Goal: Task Accomplishment & Management: Complete application form

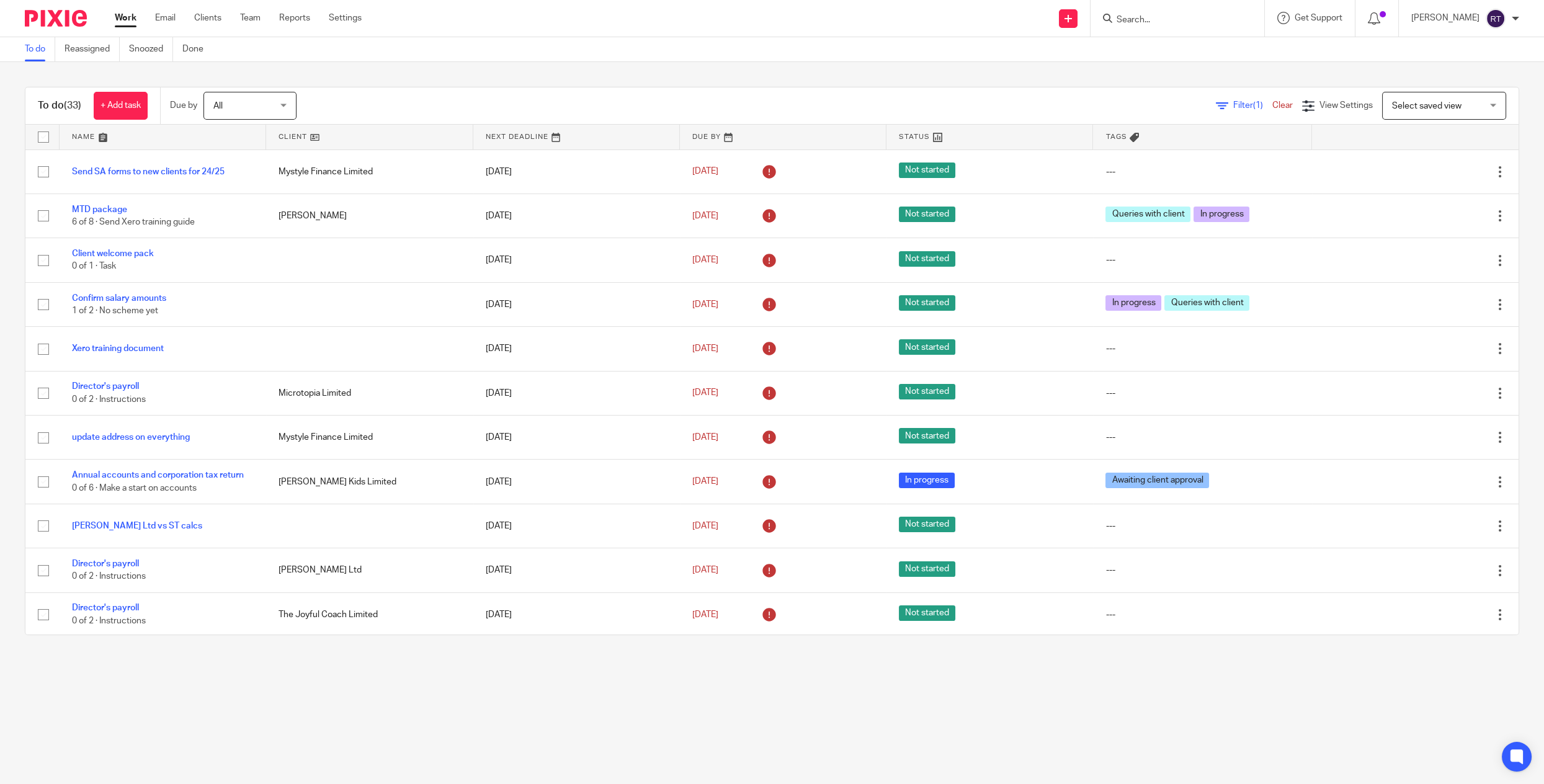
click at [237, 18] on ul "Work Email Clients Team Reports Settings" at bounding box center [248, 18] width 265 height 12
click at [251, 18] on link "Team" at bounding box center [250, 18] width 20 height 12
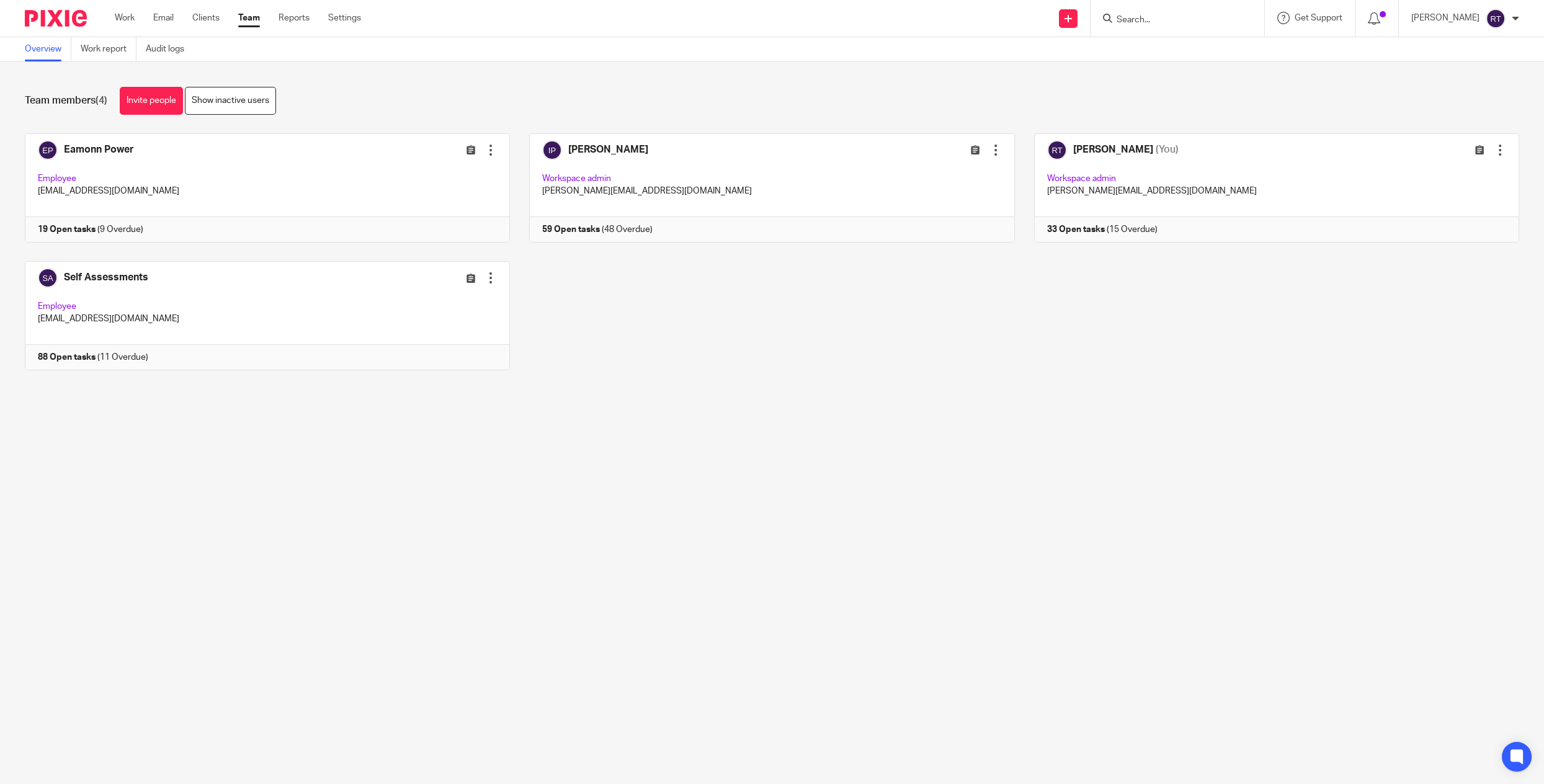
click at [1168, 15] on input "Search" at bounding box center [1171, 20] width 112 height 11
type input "lmy"
click at [1209, 46] on link at bounding box center [1190, 48] width 154 height 19
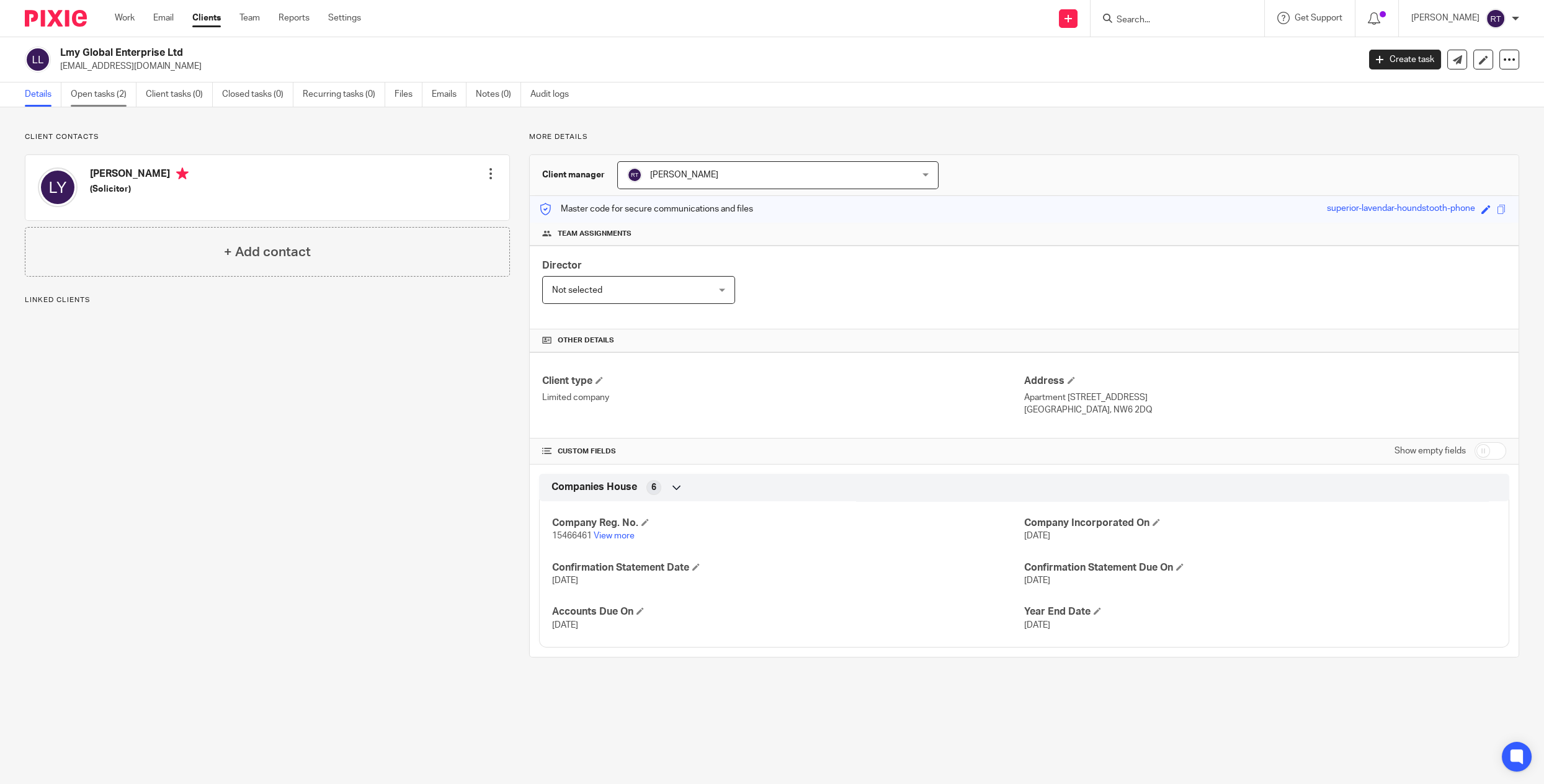
click at [111, 92] on link "Open tasks (2)" at bounding box center [103, 94] width 66 height 24
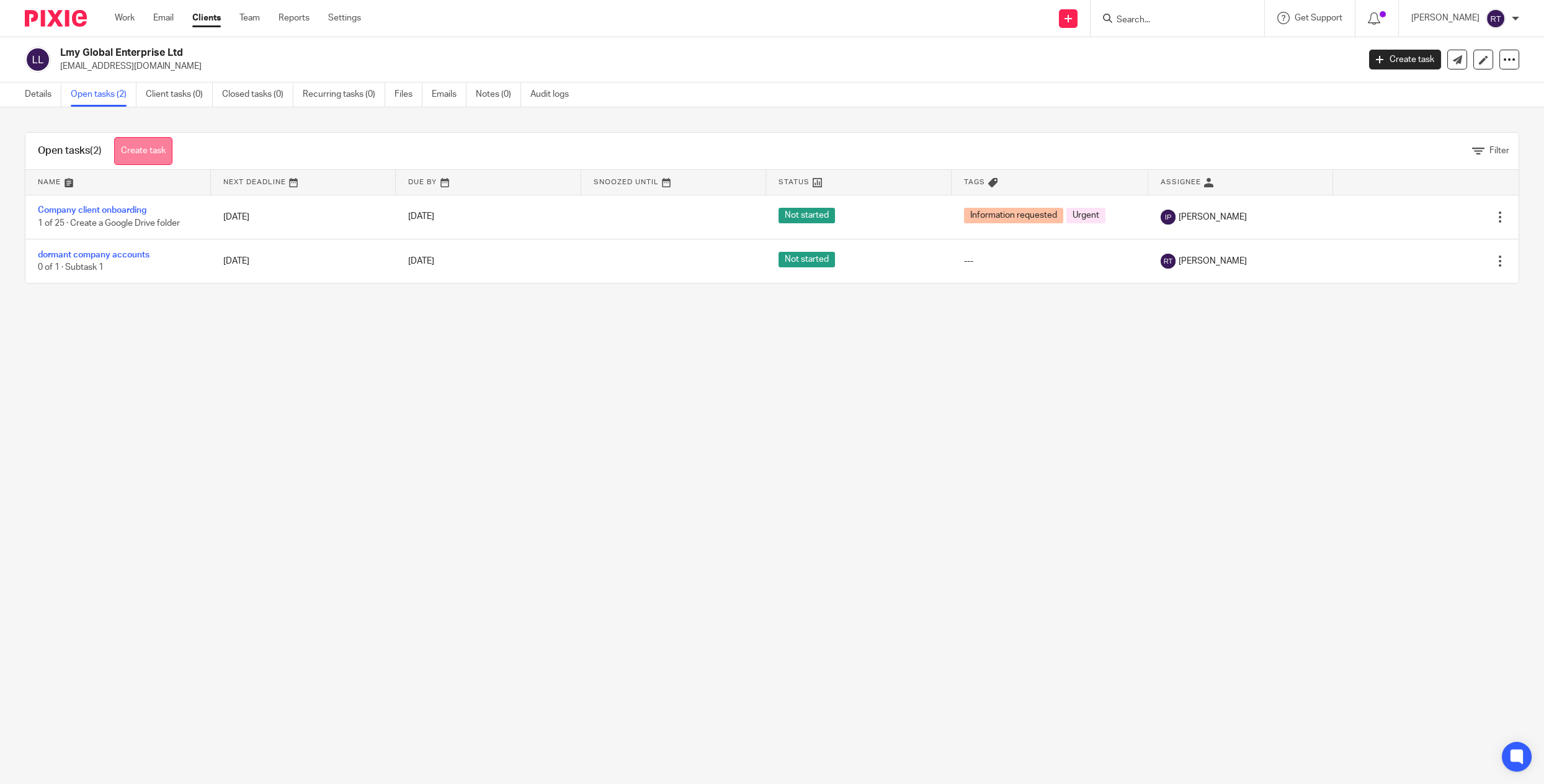
click at [146, 144] on link "Create task" at bounding box center [144, 151] width 59 height 28
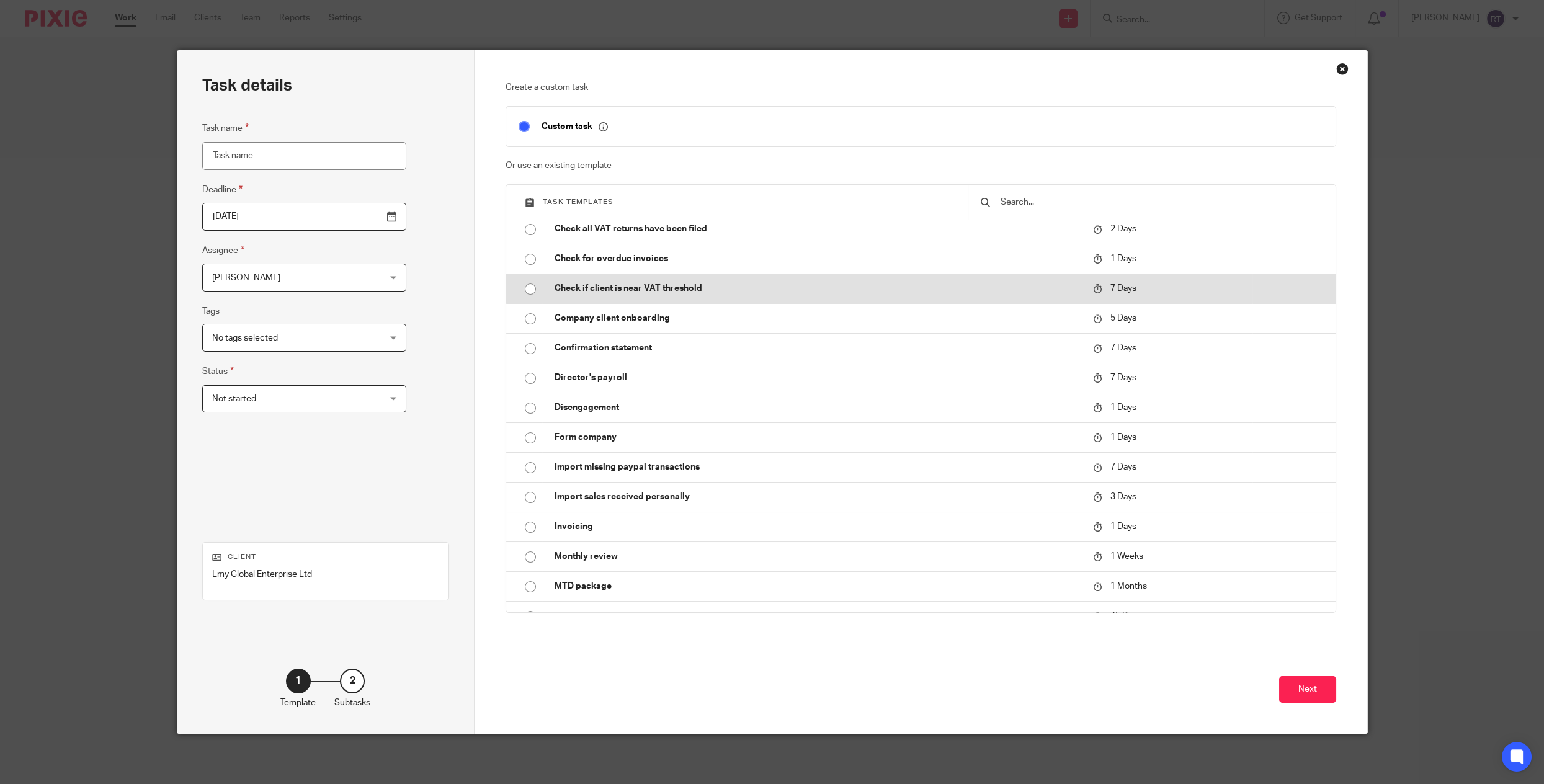
scroll to position [295, 0]
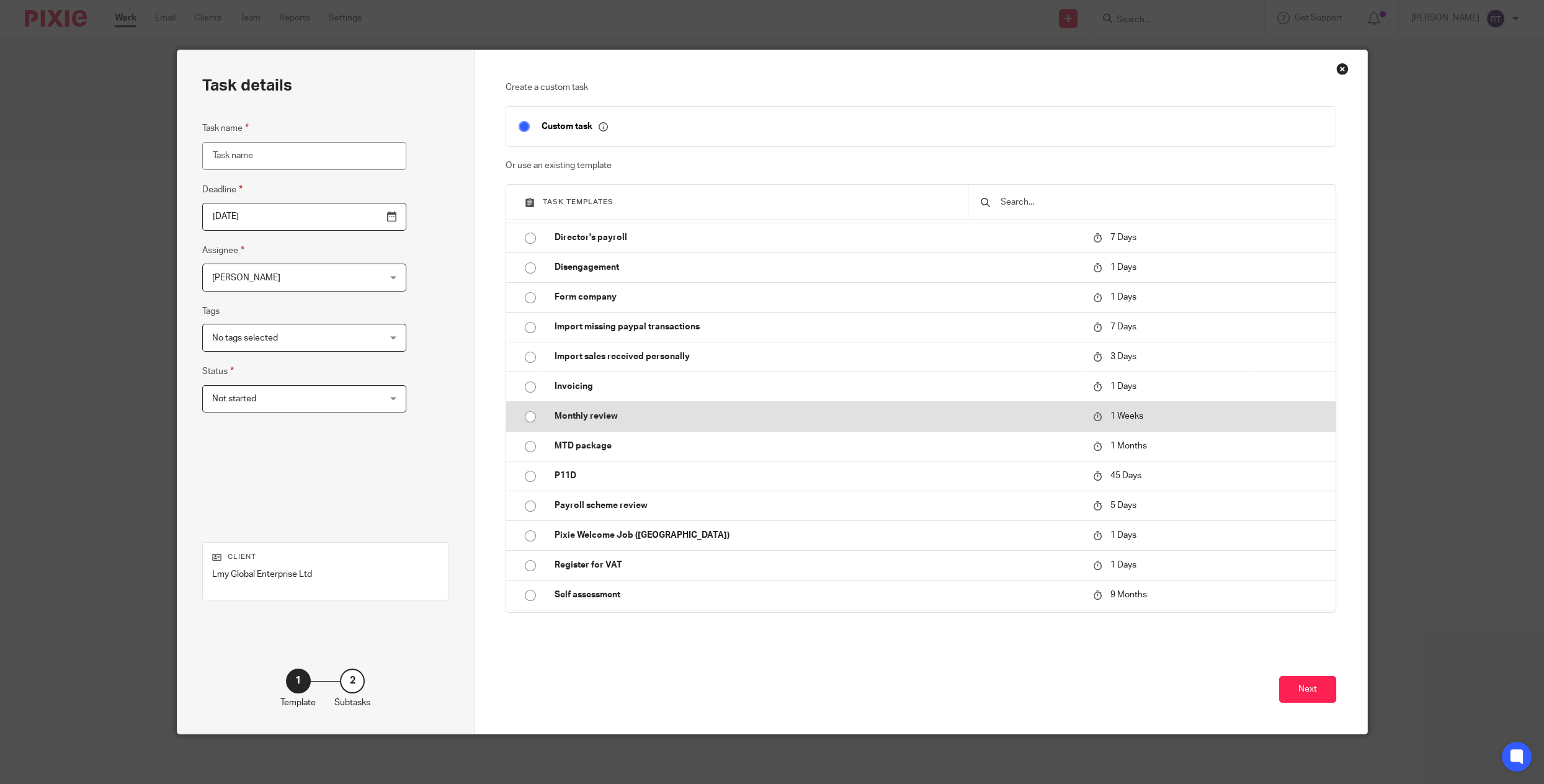
click at [747, 413] on p "Monthly review" at bounding box center [817, 416] width 526 height 12
type input "[DATE]"
type input "Monthly review"
checkbox input "false"
radio input "true"
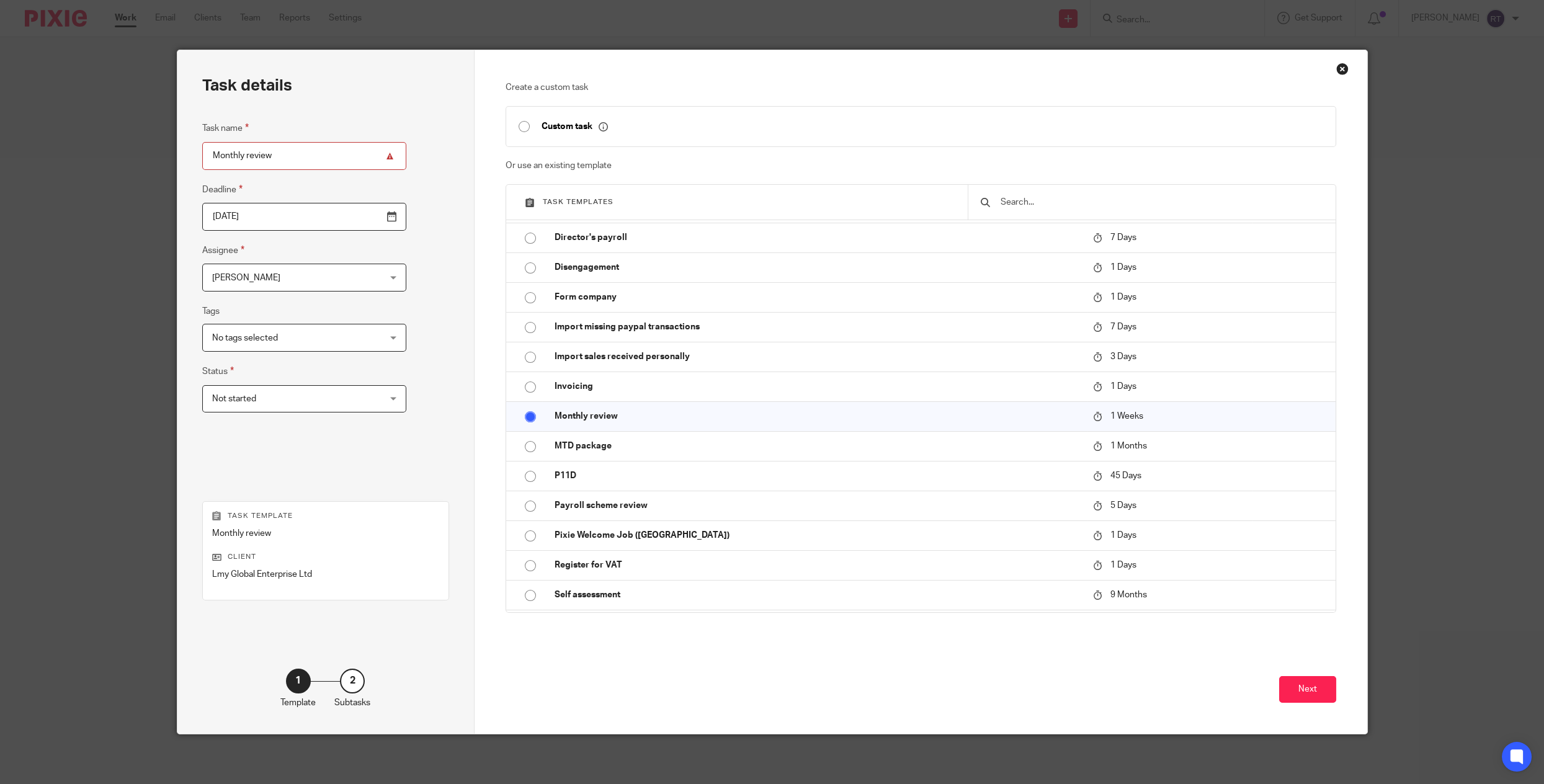
click at [230, 219] on input "2025-10-21" at bounding box center [304, 216] width 204 height 28
click at [402, 225] on div "Task details Task name Monthly review Deadline 2025-10-21 Assignee Rubie Turner…" at bounding box center [326, 392] width 298 height 684
click at [296, 393] on span "Not started" at bounding box center [289, 399] width 155 height 26
click at [1303, 691] on button "Next" at bounding box center [1308, 689] width 57 height 27
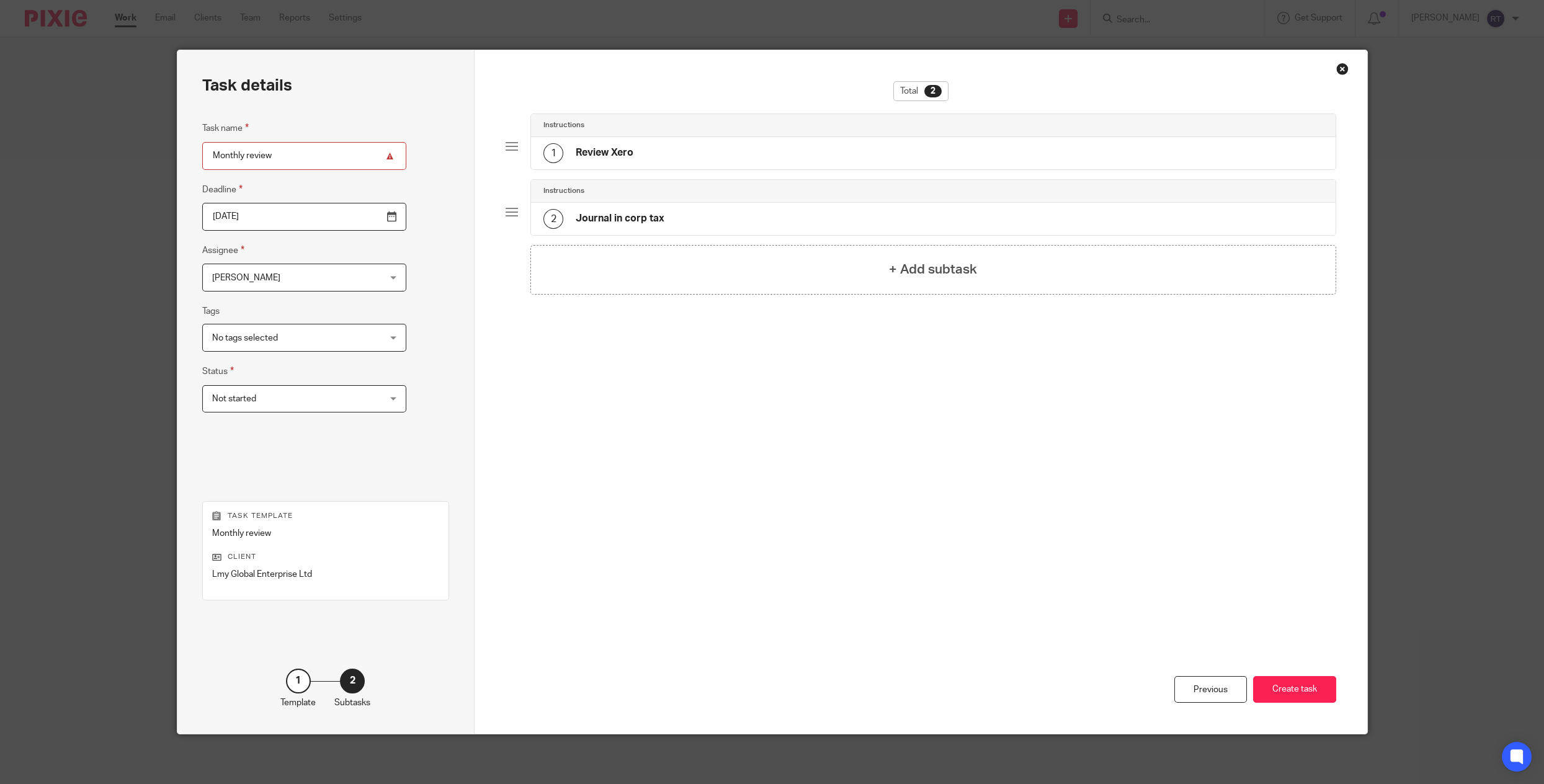
click at [236, 281] on span "[PERSON_NAME]" at bounding box center [246, 278] width 68 height 8
click at [235, 350] on span "[PERSON_NAME]" at bounding box center [244, 354] width 68 height 8
click at [1279, 683] on button "Create task" at bounding box center [1294, 689] width 83 height 27
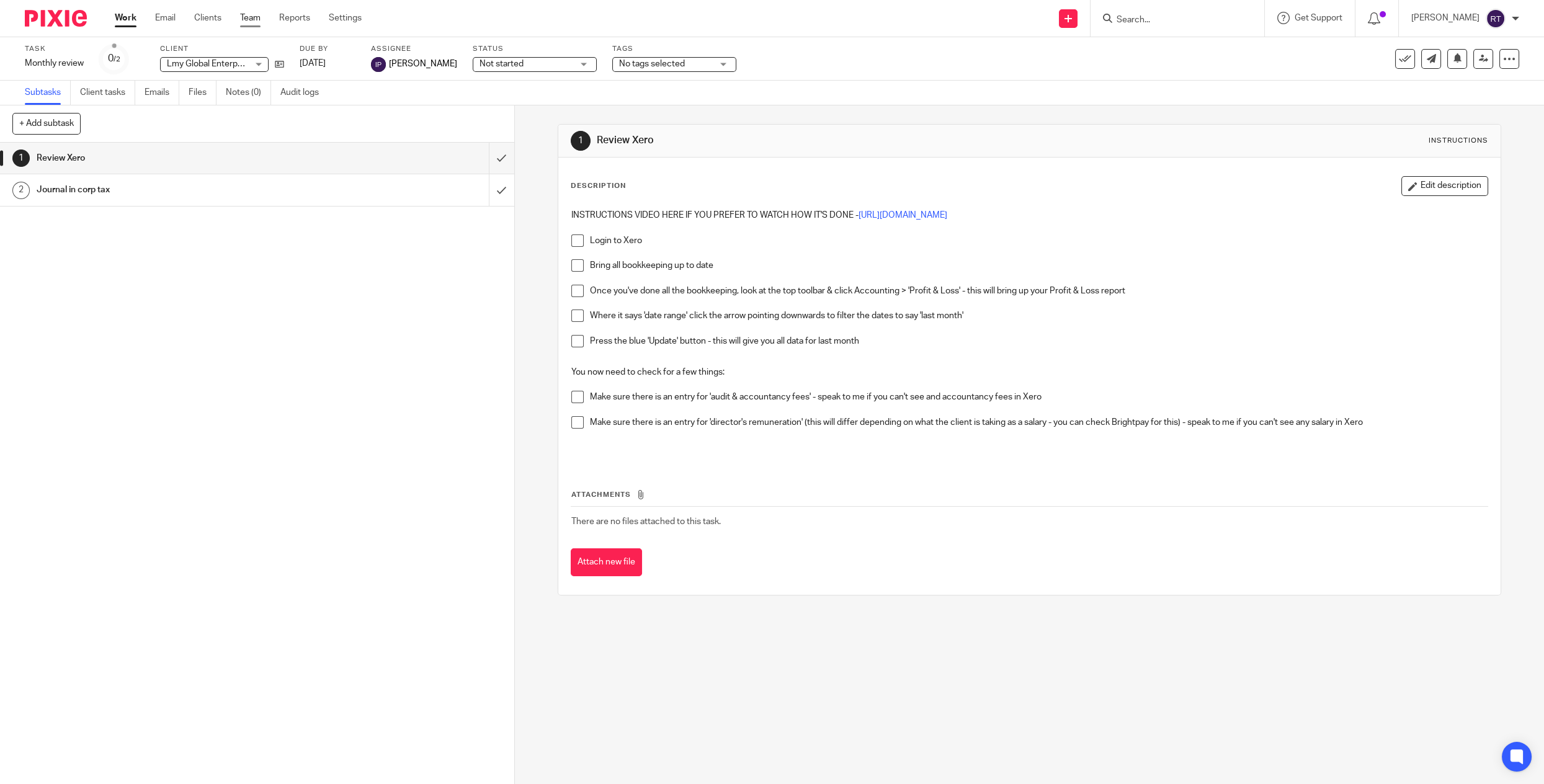
click at [252, 15] on link "Team" at bounding box center [250, 18] width 20 height 12
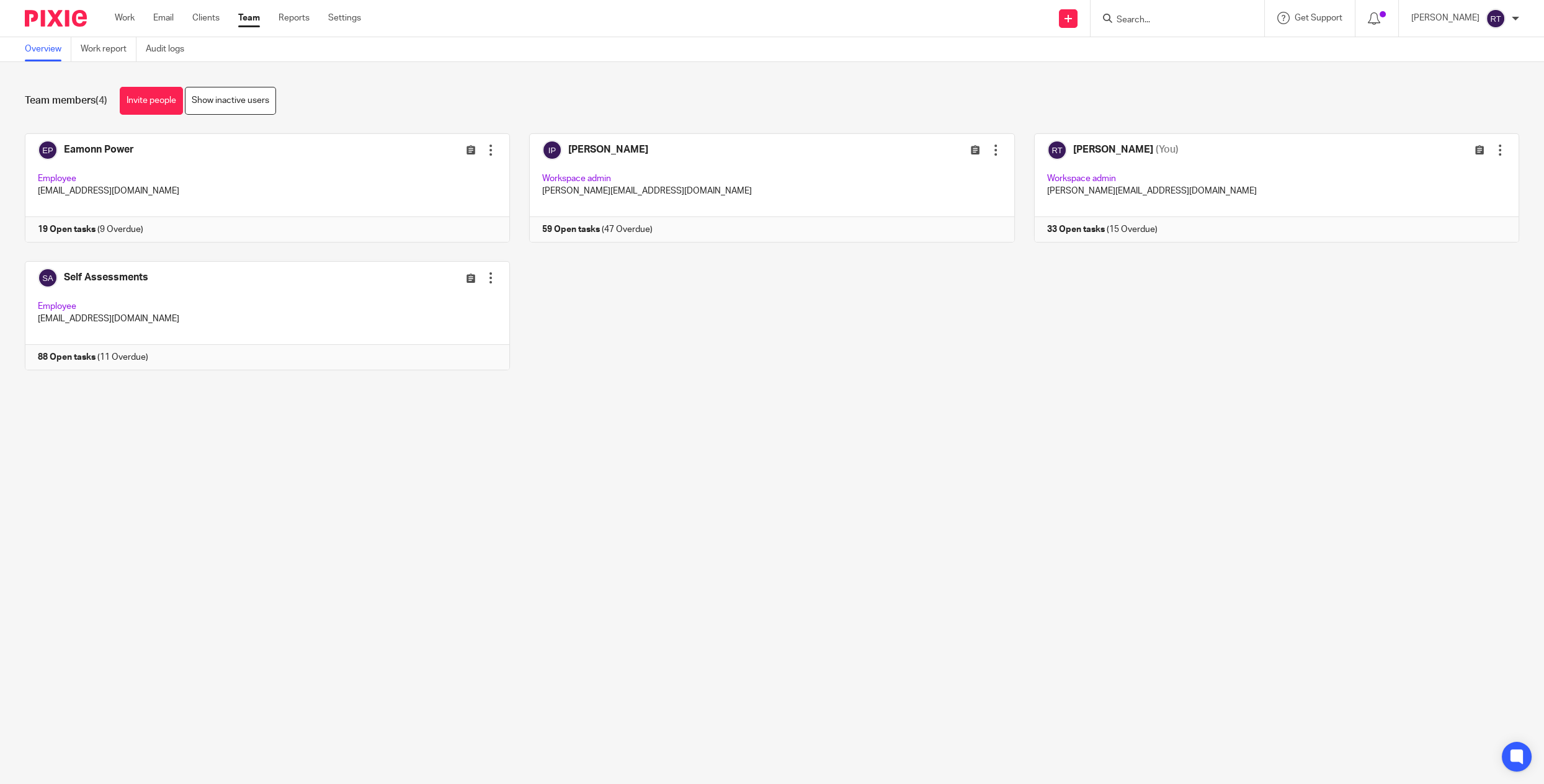
click at [1209, 27] on div at bounding box center [1177, 18] width 174 height 36
click at [1205, 16] on input "Search" at bounding box center [1171, 20] width 112 height 11
type input "[PERSON_NAME]"
click at [1199, 48] on link at bounding box center [1246, 53] width 266 height 29
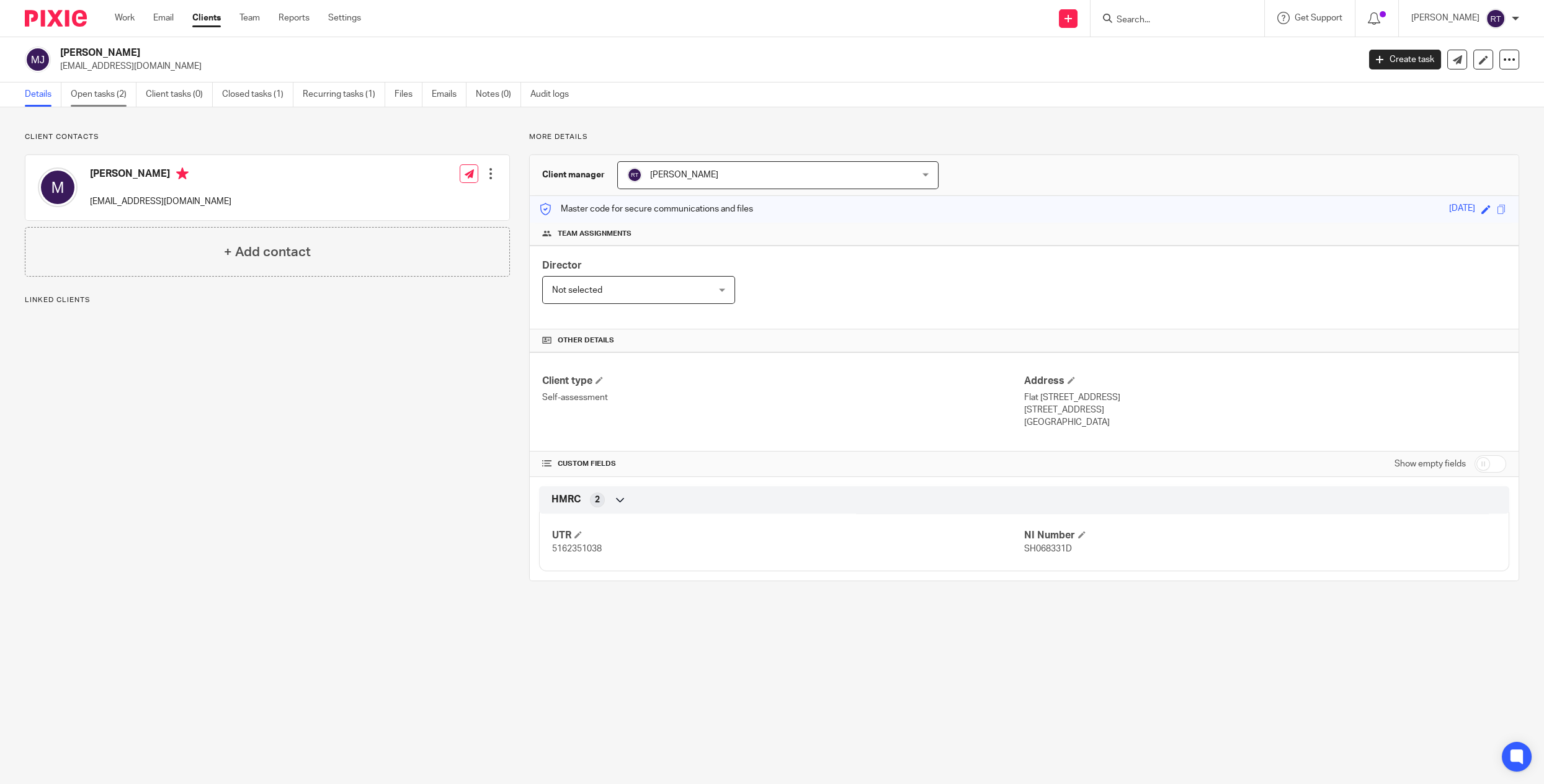
click at [102, 98] on link "Open tasks (2)" at bounding box center [103, 94] width 66 height 24
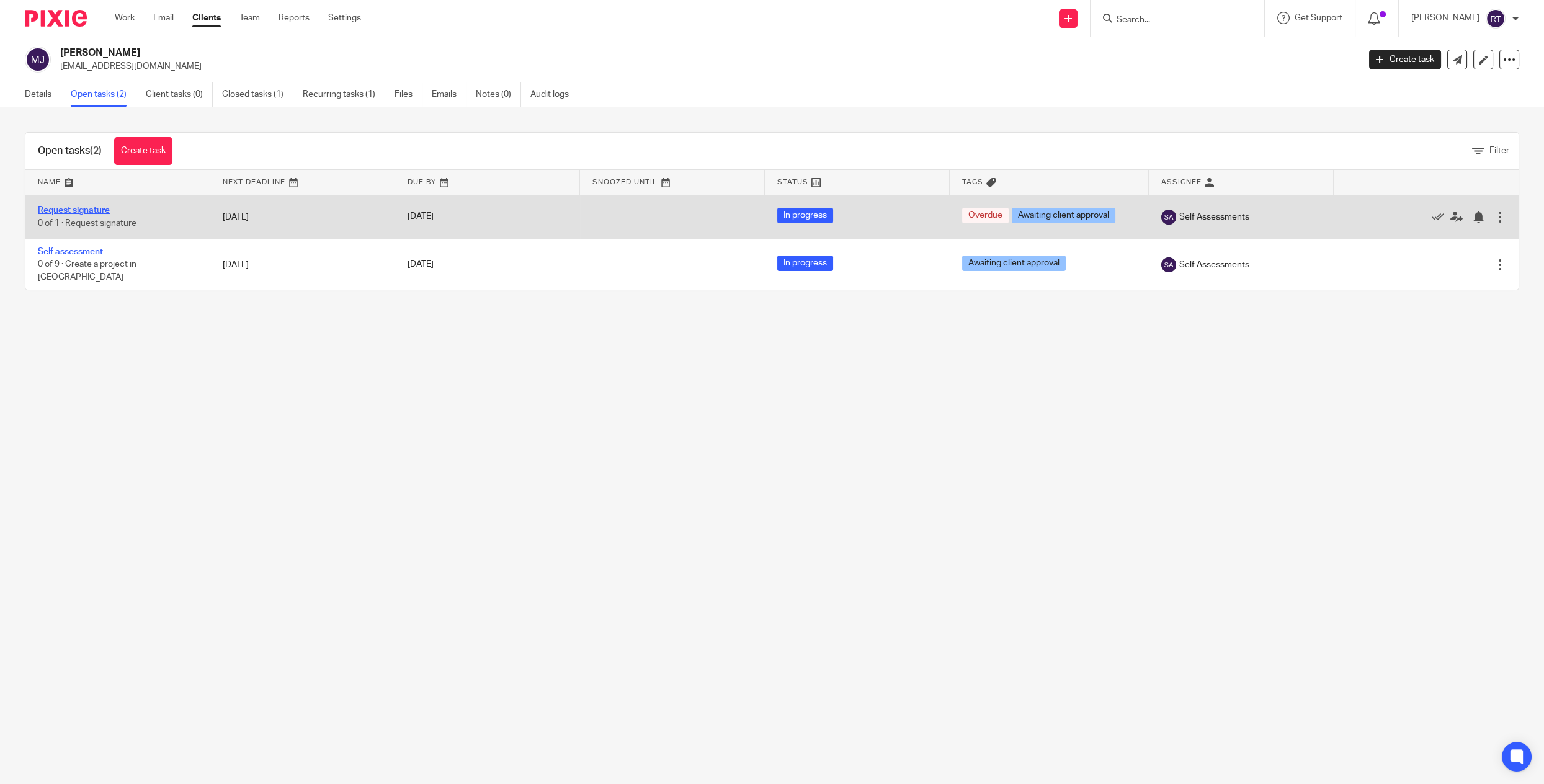
click at [74, 210] on link "Request signature" at bounding box center [73, 210] width 72 height 8
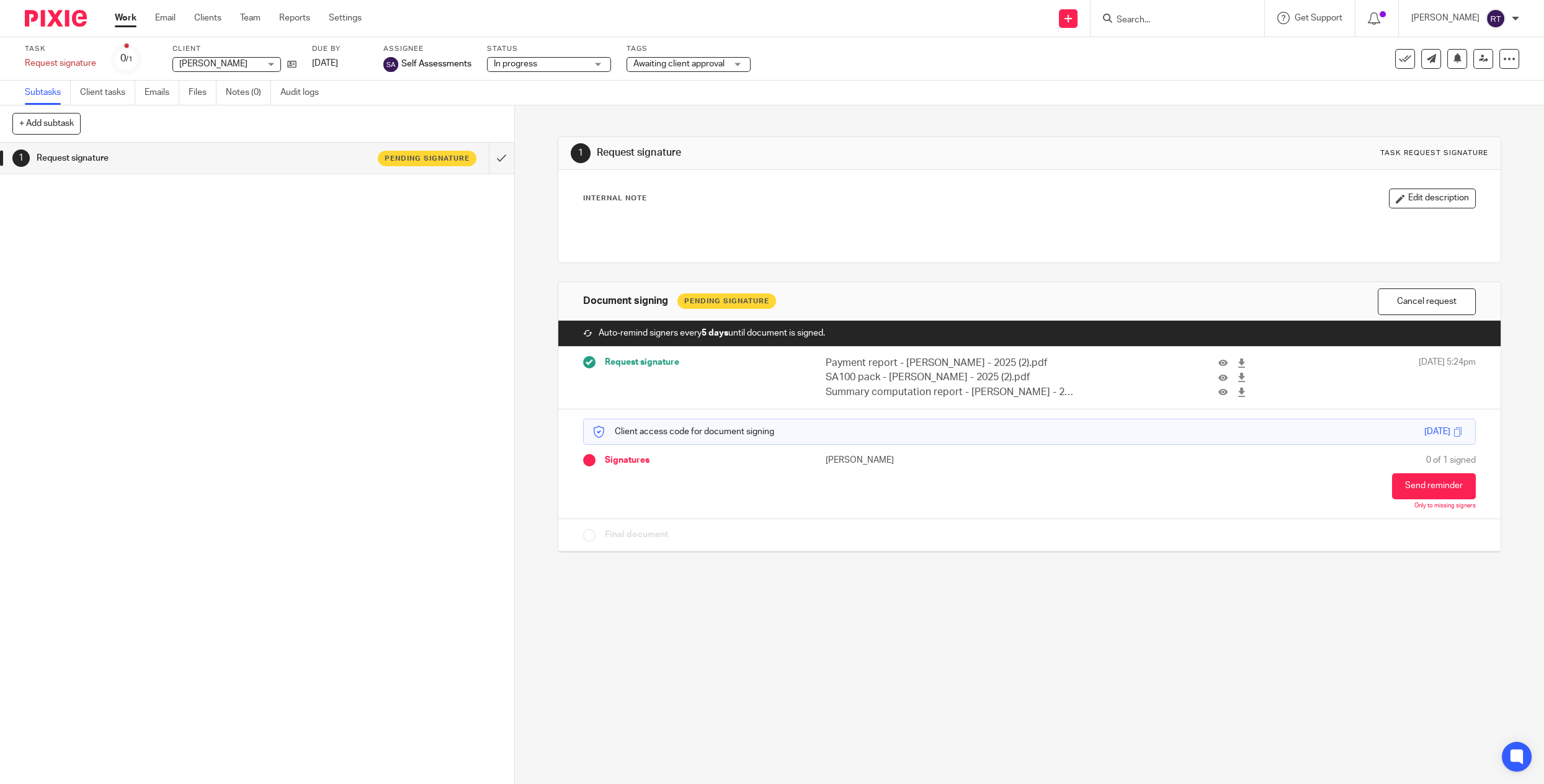
click at [1426, 464] on span "0 of 1 signed" at bounding box center [1451, 460] width 49 height 12
click at [1424, 487] on button "Send reminder" at bounding box center [1433, 486] width 84 height 26
click at [666, 358] on span "Request signature" at bounding box center [642, 362] width 75 height 12
click at [968, 356] on p "Payment report - [PERSON_NAME] - 2025 (2).pdf" at bounding box center [952, 363] width 252 height 14
click at [969, 371] on p "SA100 pack - [PERSON_NAME] - 2025 (2).pdf" at bounding box center [952, 378] width 252 height 14
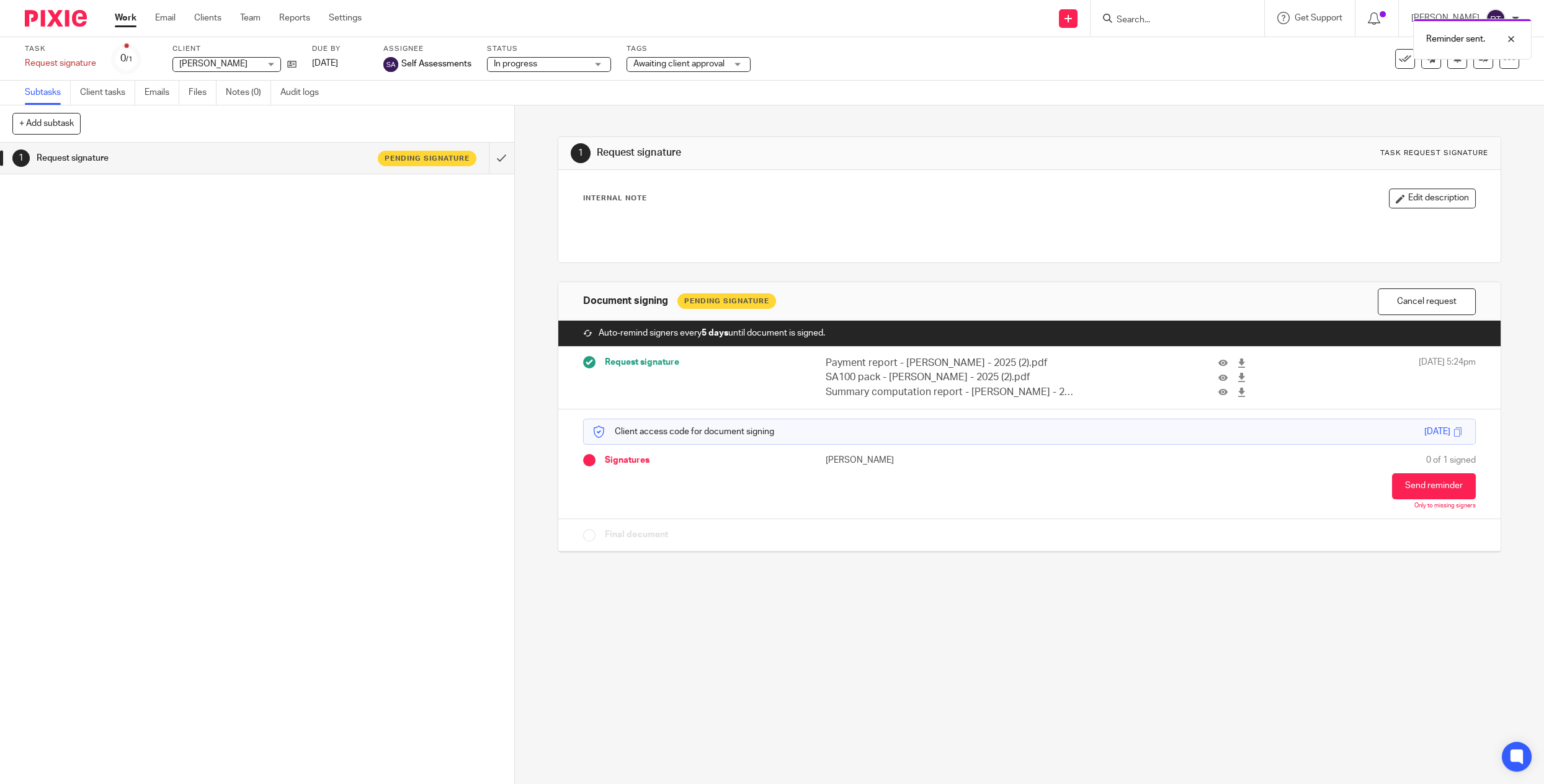
click at [969, 371] on p "SA100 pack - [PERSON_NAME] - 2025 (2).pdf" at bounding box center [952, 378] width 252 height 14
click at [1103, 363] on div "Payment report - [PERSON_NAME] - 2025 (2).pdf" at bounding box center [973, 363] width 335 height 14
click at [207, 88] on link "Files" at bounding box center [202, 92] width 28 height 24
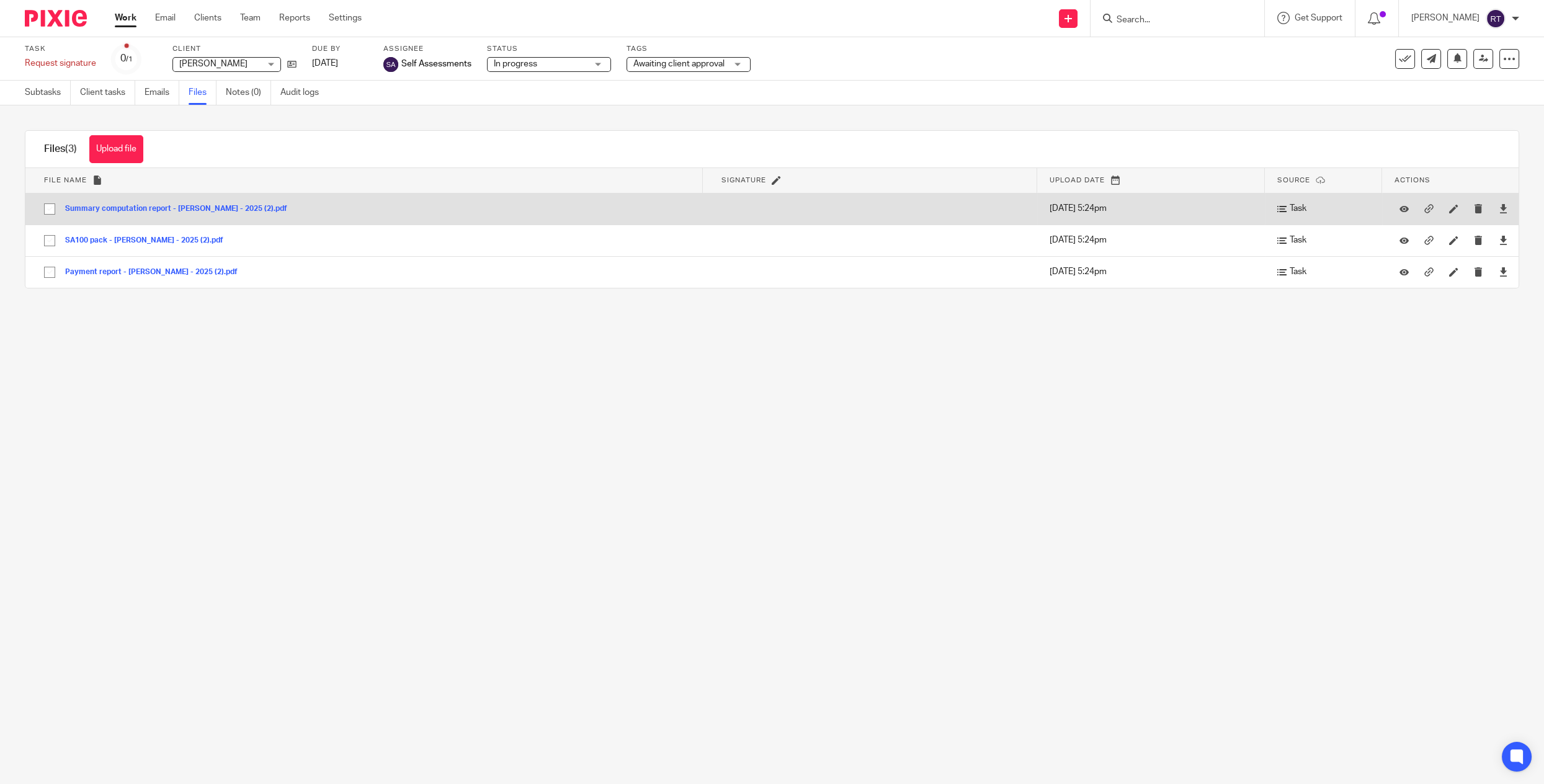
click at [105, 209] on button "Summary computation report - [PERSON_NAME] - 2025 (2).pdf" at bounding box center [181, 209] width 231 height 8
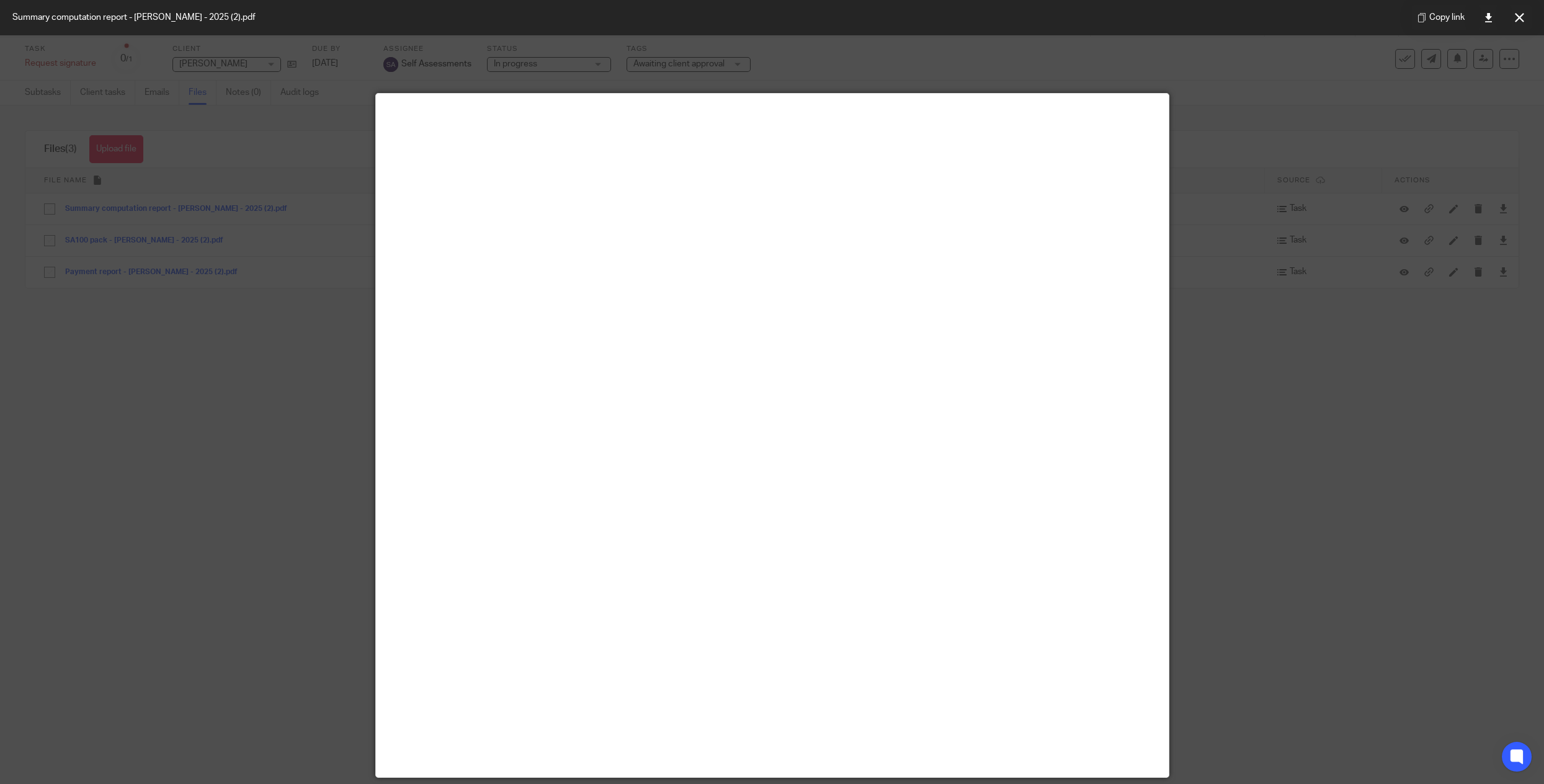
click at [226, 108] on div at bounding box center [772, 392] width 1544 height 784
click at [267, 180] on div at bounding box center [772, 392] width 1544 height 784
click at [1518, 16] on icon at bounding box center [1519, 18] width 9 height 9
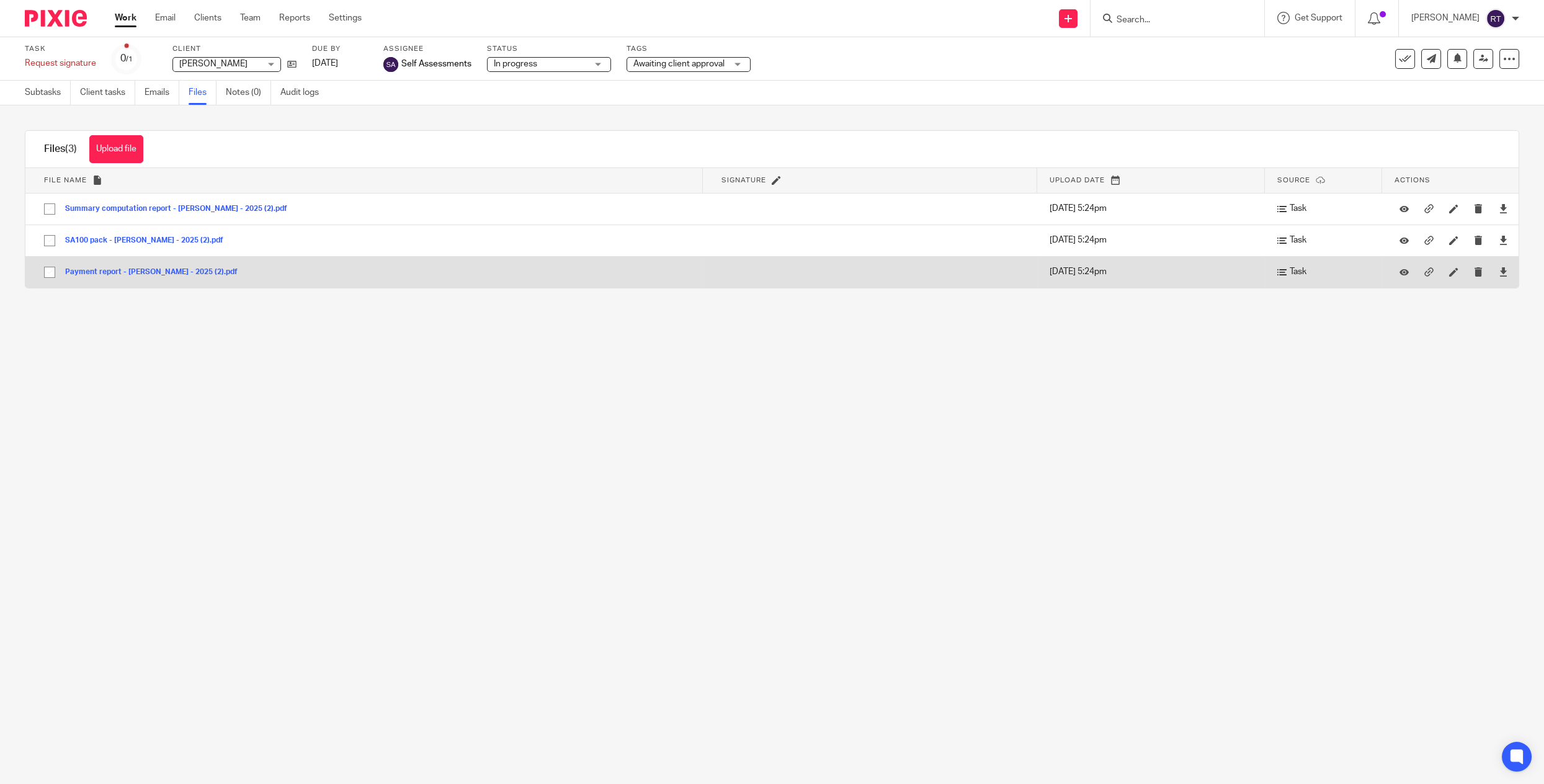
click at [140, 270] on button "Payment report - [PERSON_NAME] - 2025 (2).pdf" at bounding box center [156, 272] width 182 height 8
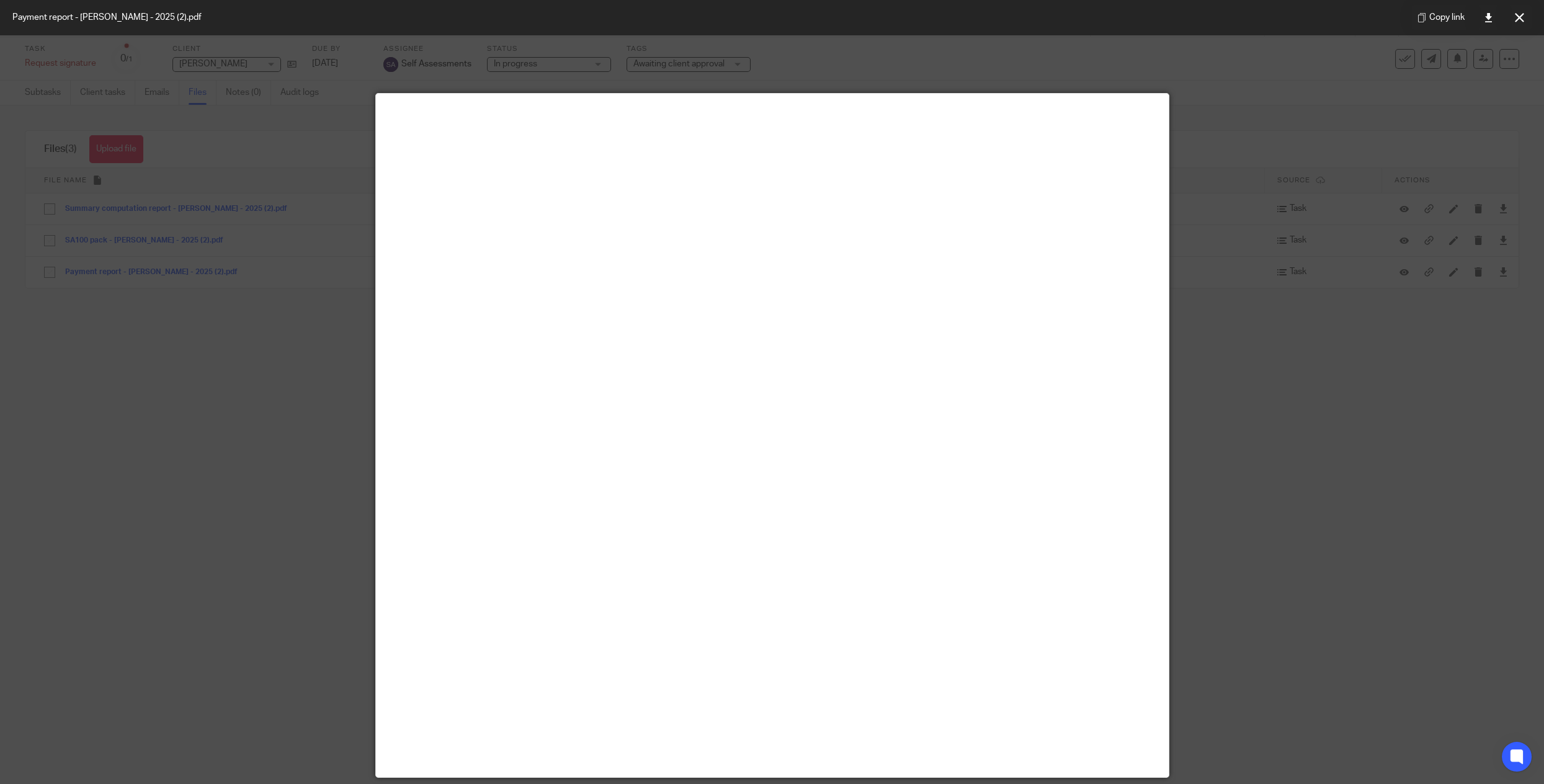
click at [261, 79] on div at bounding box center [772, 392] width 1544 height 784
